Goal: Entertainment & Leisure: Browse casually

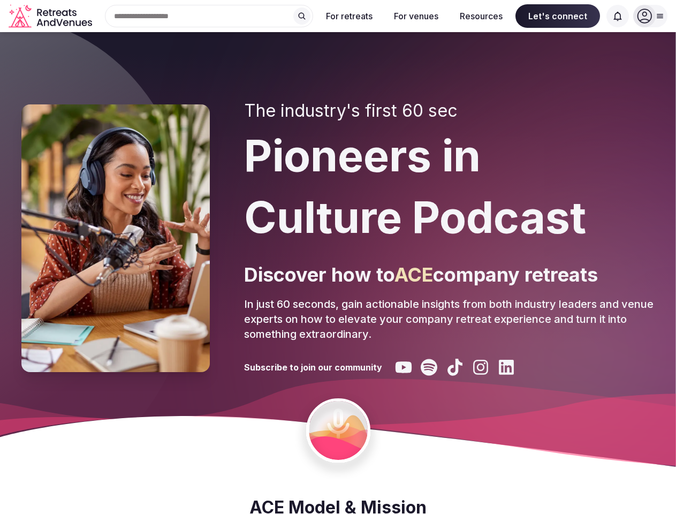
click at [338, 257] on div "The industry's first 60 sec Pioneers in Culture Podcast Discover how to ACE com…" at bounding box center [449, 238] width 411 height 275
click at [209, 16] on div "Search Popular Destinations [GEOGRAPHIC_DATA], [GEOGRAPHIC_DATA] [GEOGRAPHIC_DA…" at bounding box center [204, 16] width 217 height 22
click at [302, 16] on input "text" at bounding box center [209, 16] width 208 height 22
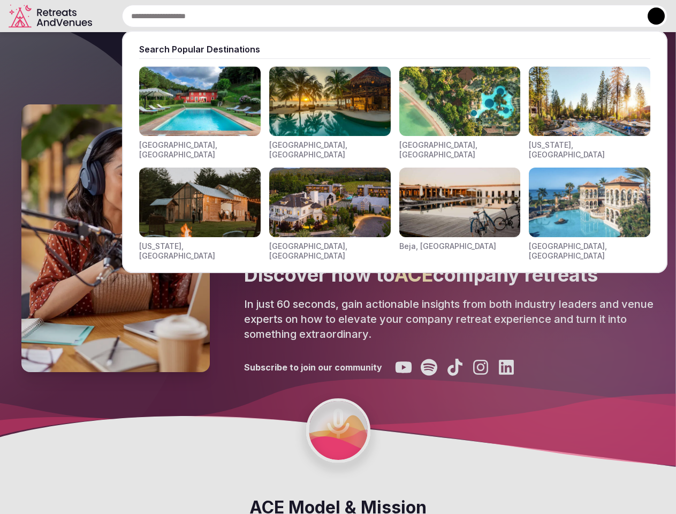
click at [350, 16] on input "text" at bounding box center [394, 16] width 545 height 22
click at [416, 16] on input "text" at bounding box center [394, 16] width 545 height 22
click at [481, 16] on input "text" at bounding box center [394, 16] width 545 height 22
click at [558, 16] on input "text" at bounding box center [394, 16] width 545 height 22
click at [618, 16] on input "text" at bounding box center [394, 16] width 545 height 22
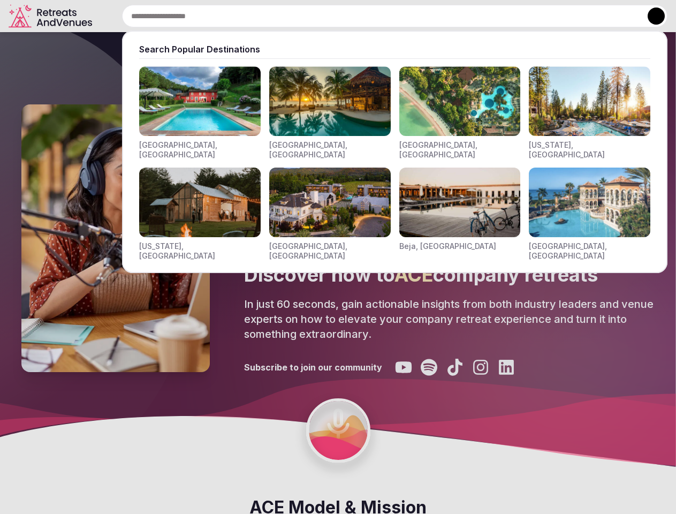
click at [650, 16] on button at bounding box center [656, 15] width 17 height 17
